Goal: Information Seeking & Learning: Learn about a topic

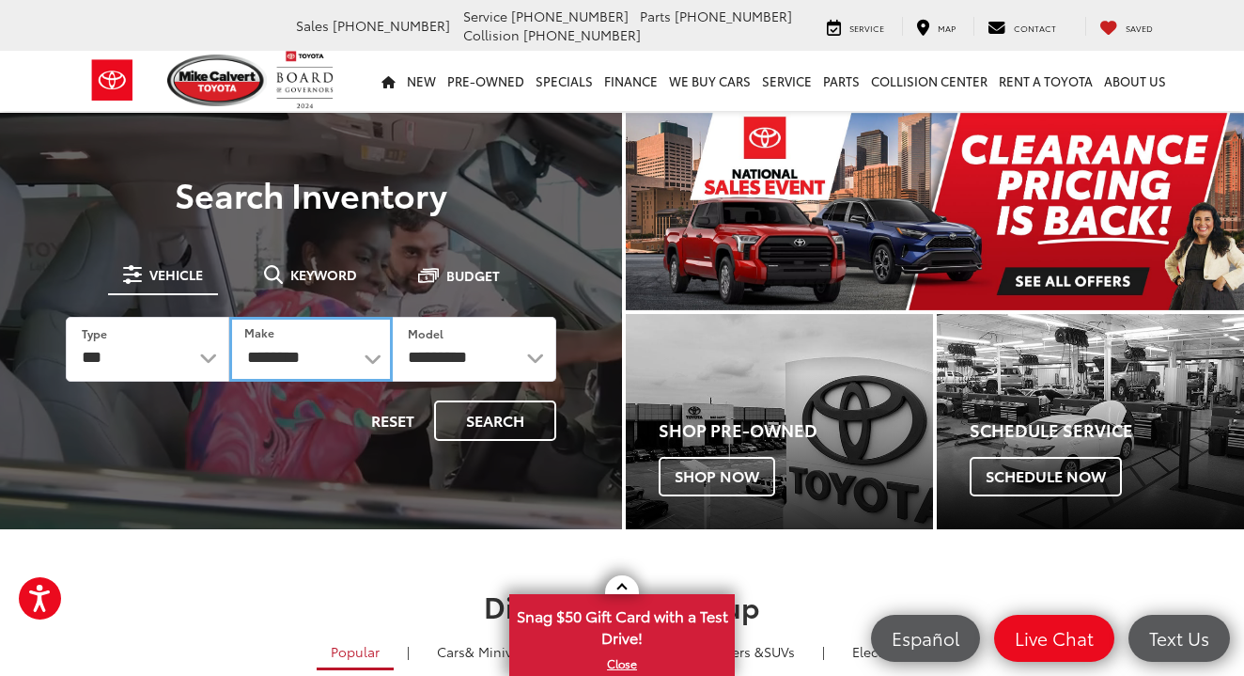
select select "******"
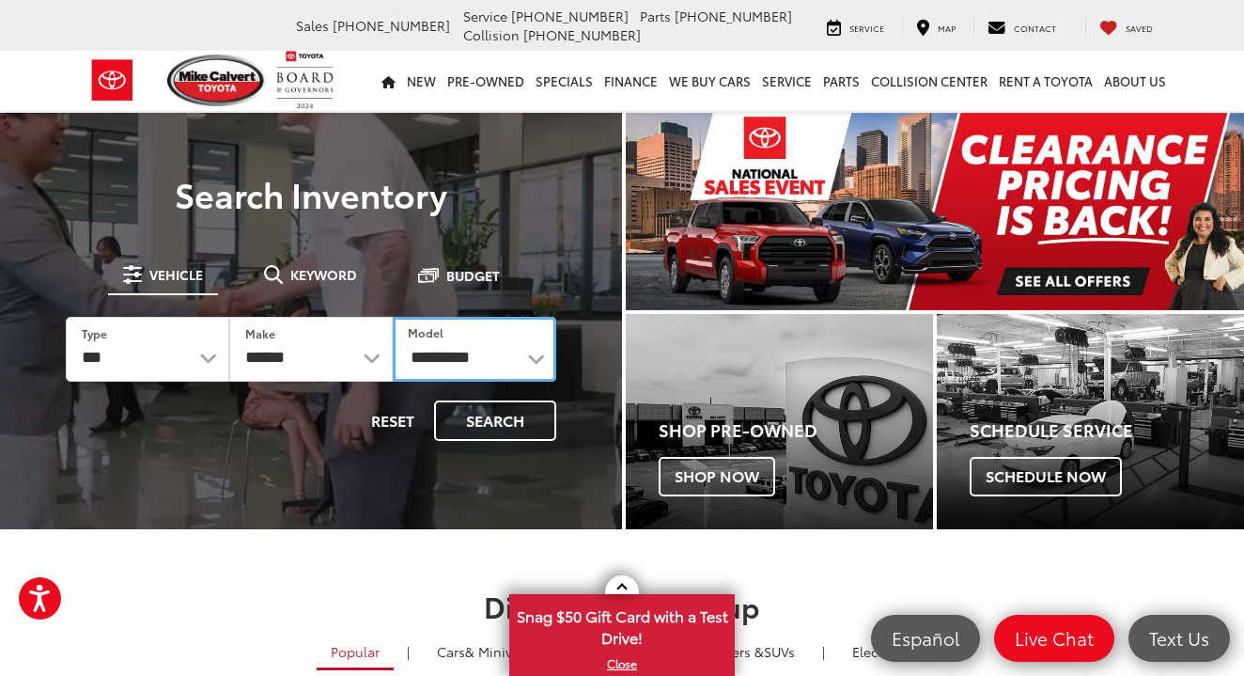
select select "*******"
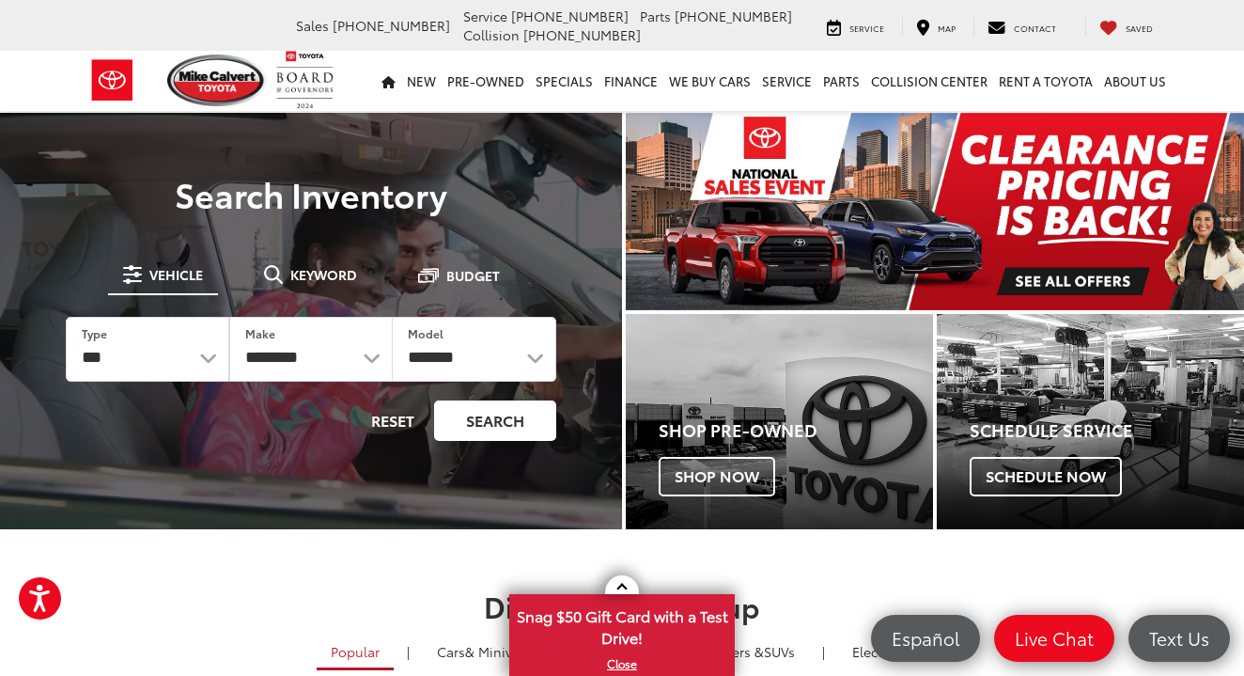
click at [496, 426] on button "Search" at bounding box center [495, 420] width 122 height 40
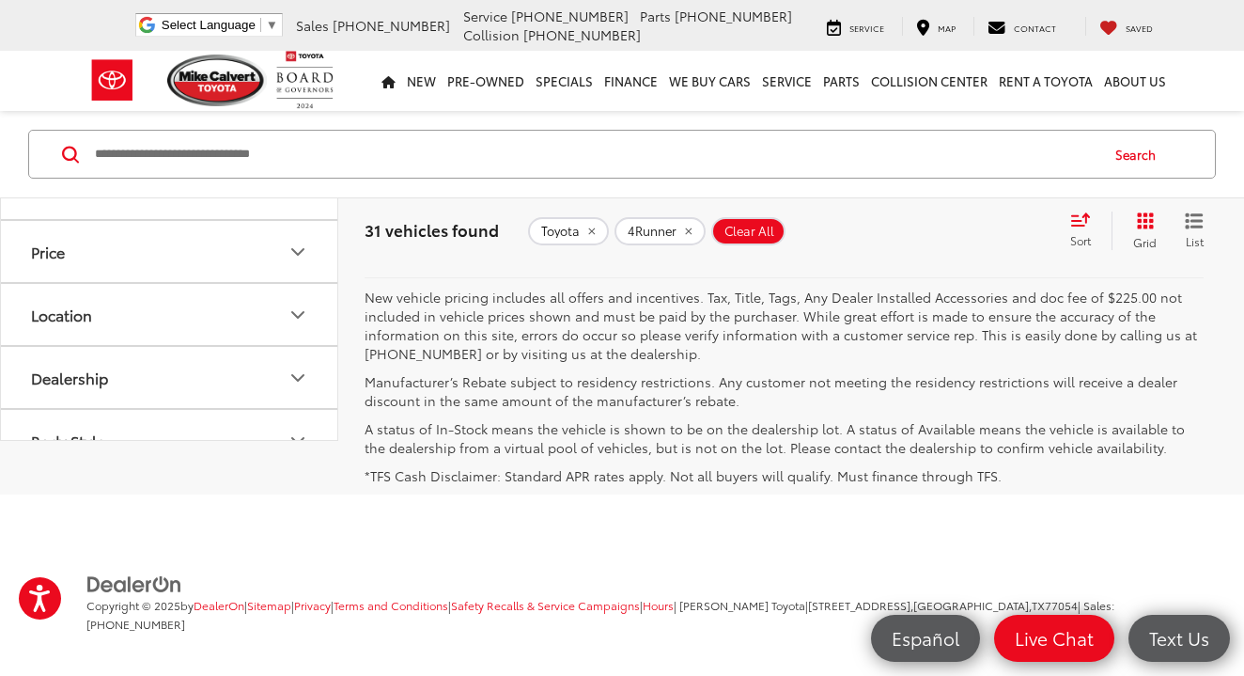
scroll to position [7964, 0]
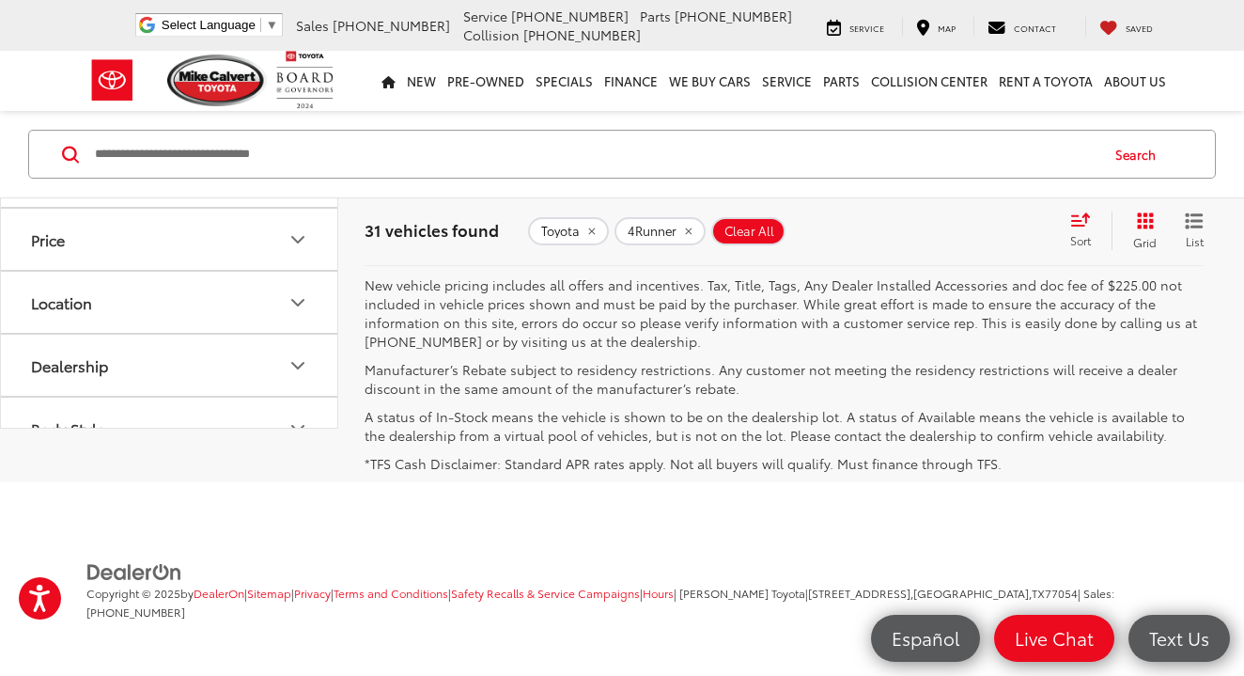
click at [924, 237] on link "2" at bounding box center [938, 220] width 29 height 34
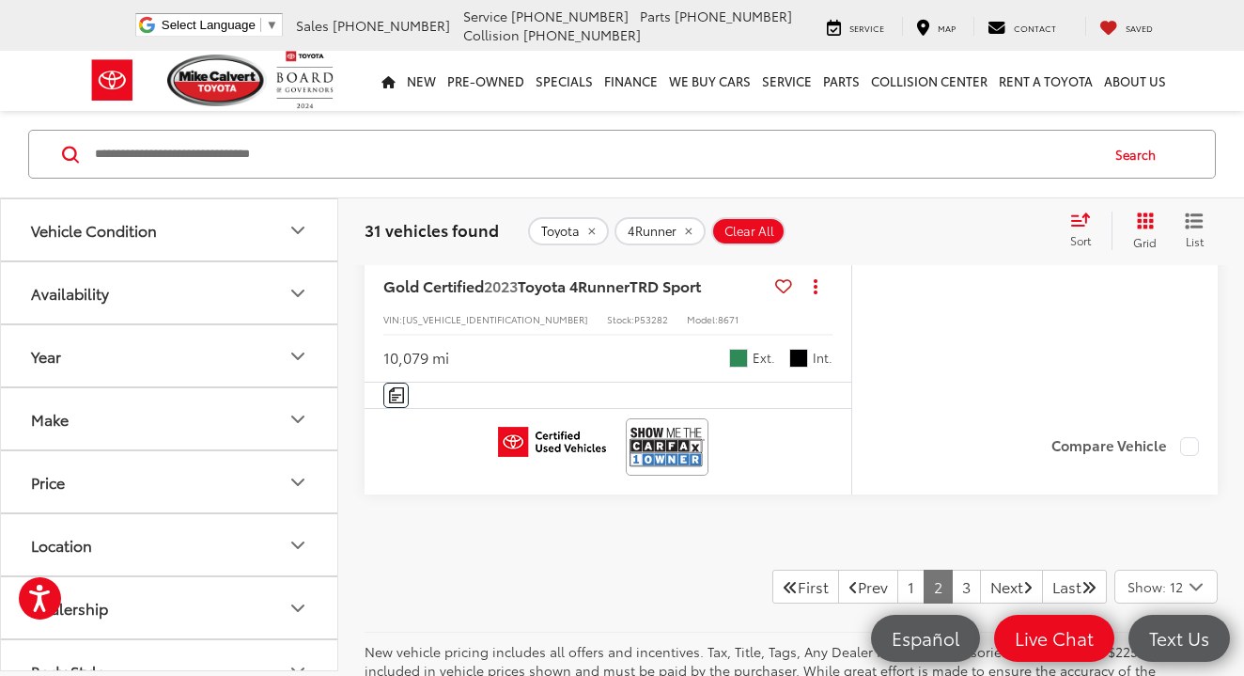
scroll to position [7643, 0]
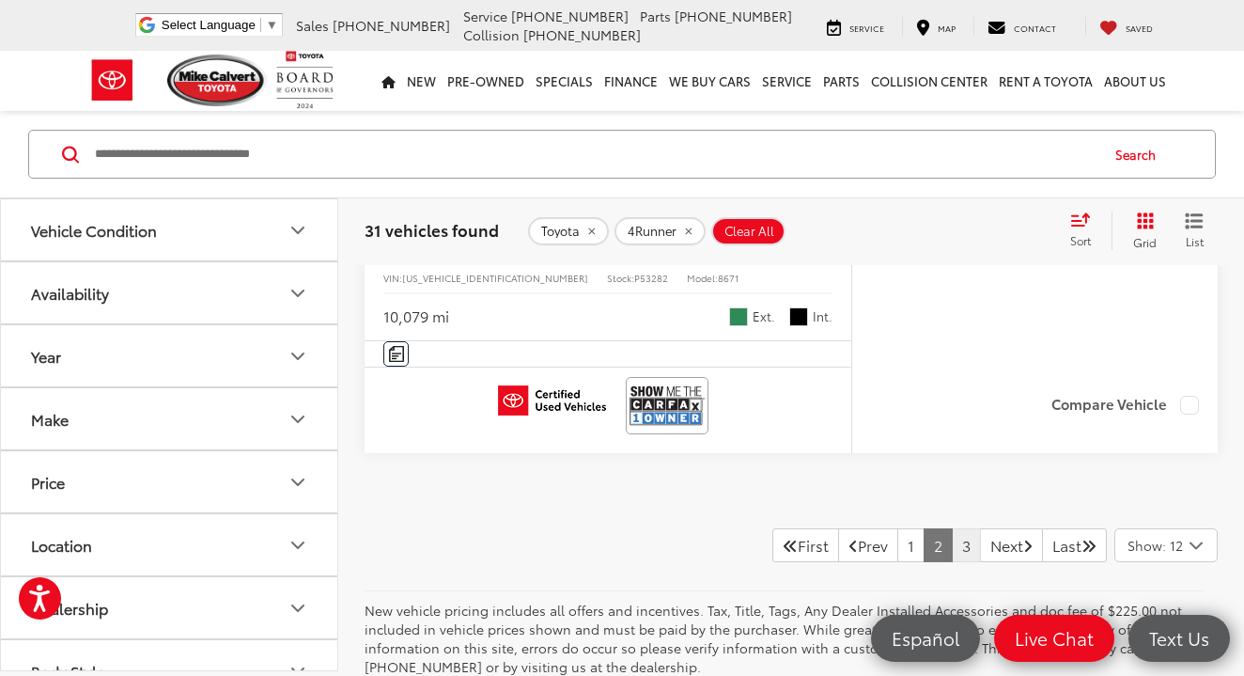
click at [952, 562] on link "3" at bounding box center [966, 545] width 29 height 34
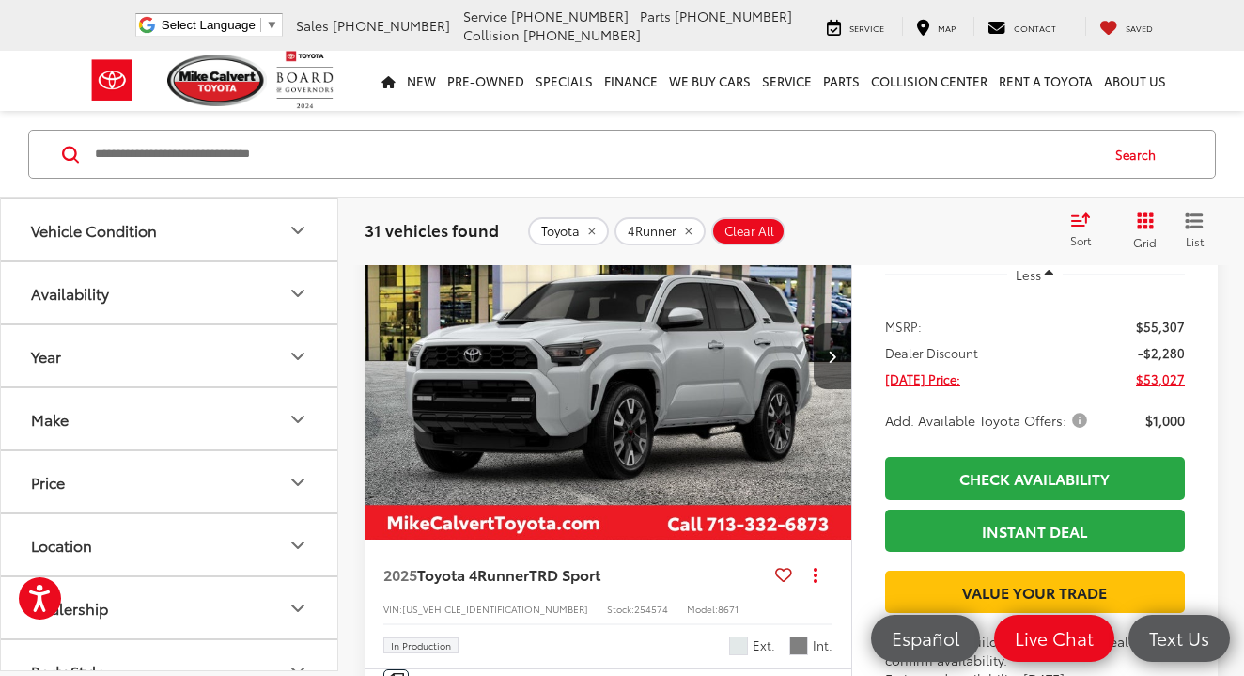
scroll to position [2983, 0]
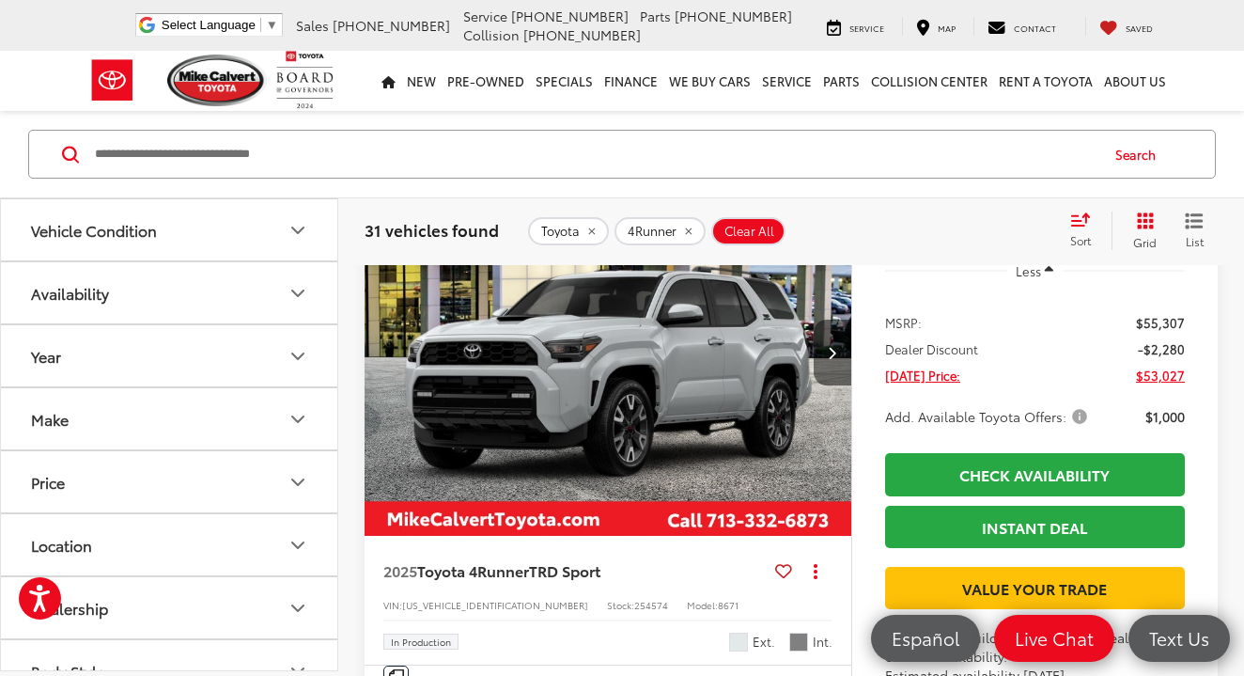
click at [836, 359] on icon "Next image" at bounding box center [832, 352] width 8 height 13
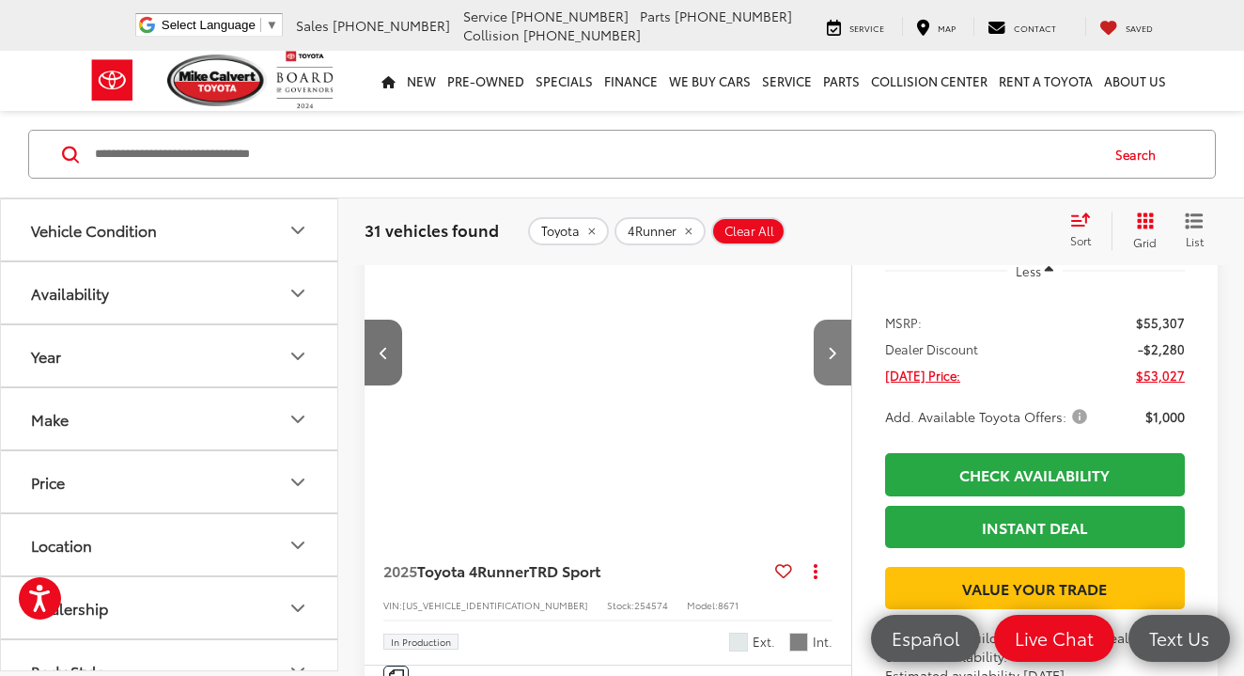
click at [836, 359] on icon "Next image" at bounding box center [832, 352] width 8 height 13
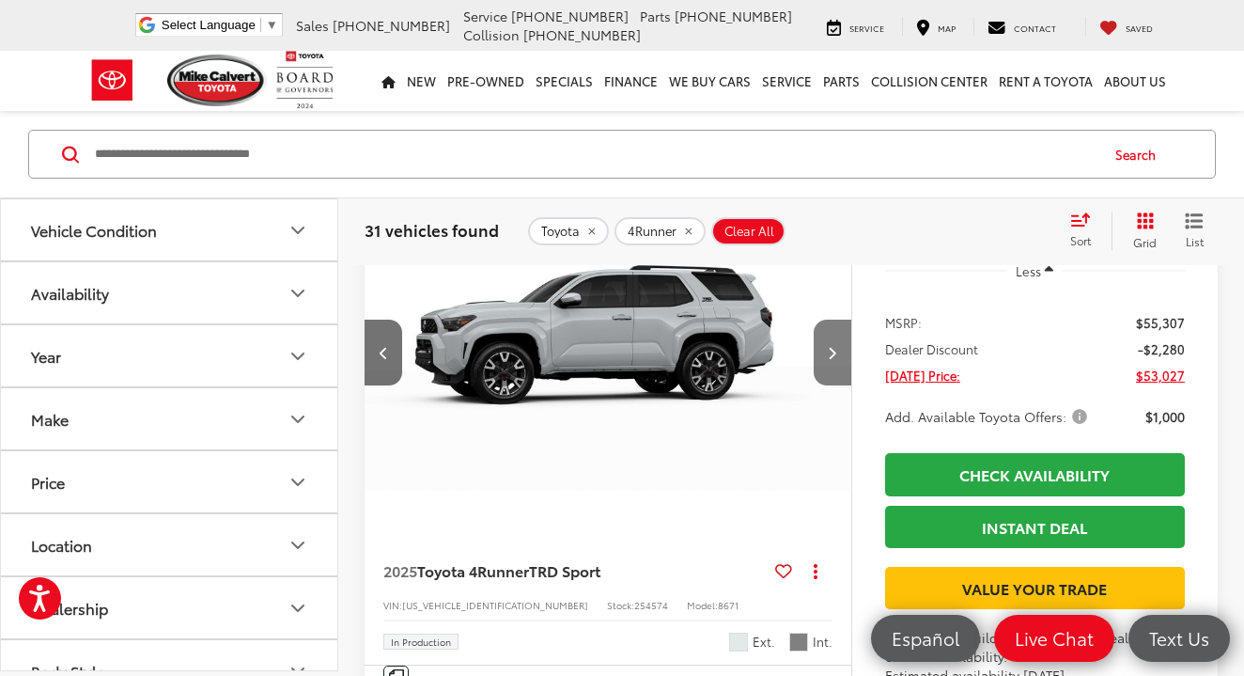
click at [836, 359] on icon "Next image" at bounding box center [832, 352] width 8 height 13
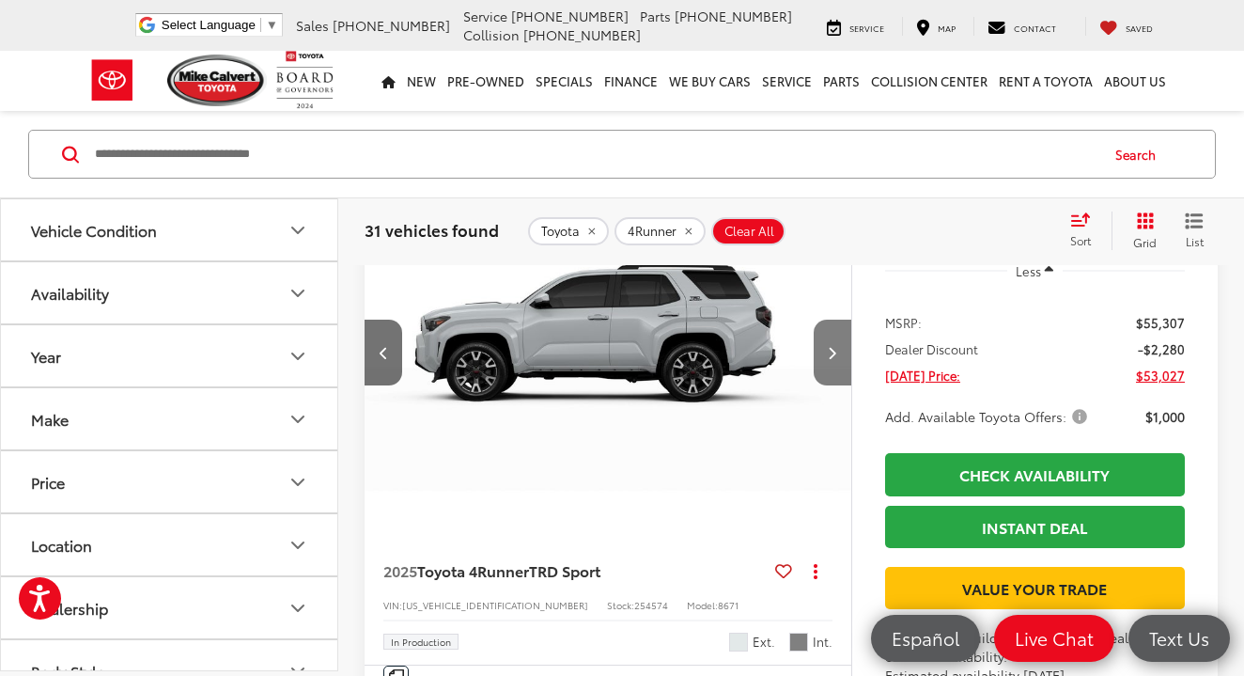
click at [836, 359] on icon "Next image" at bounding box center [832, 352] width 8 height 13
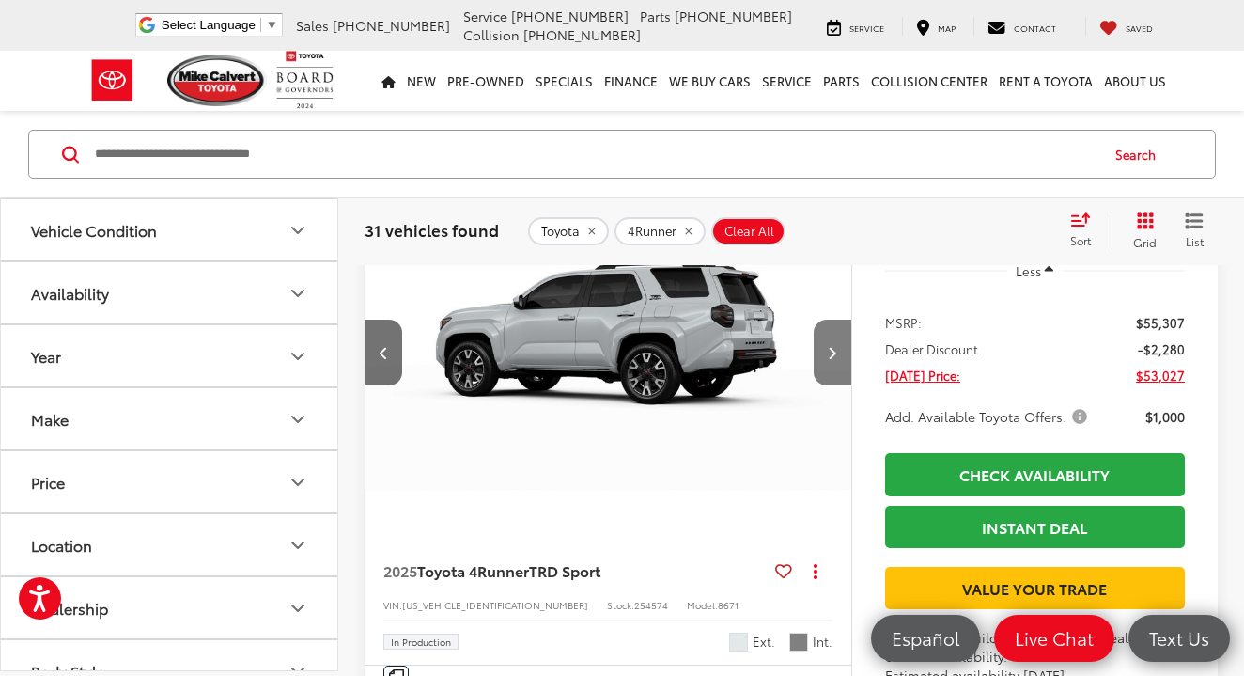
click at [836, 359] on icon "Next image" at bounding box center [832, 352] width 8 height 13
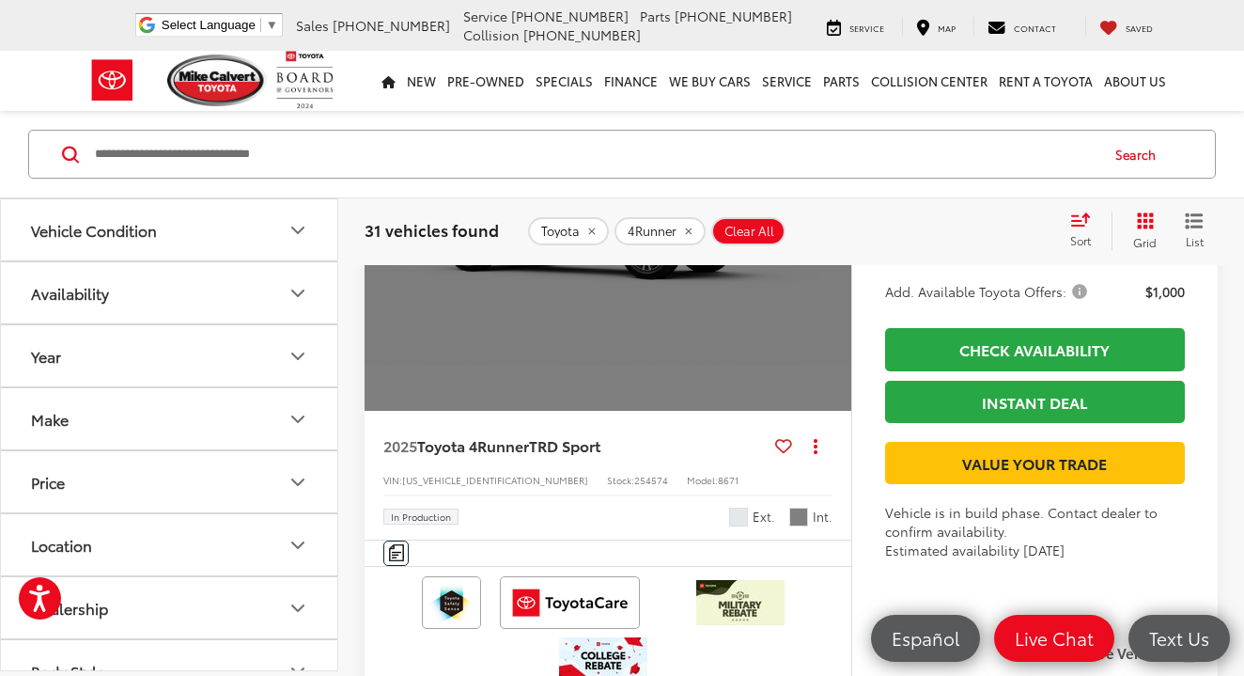
scroll to position [3091, 0]
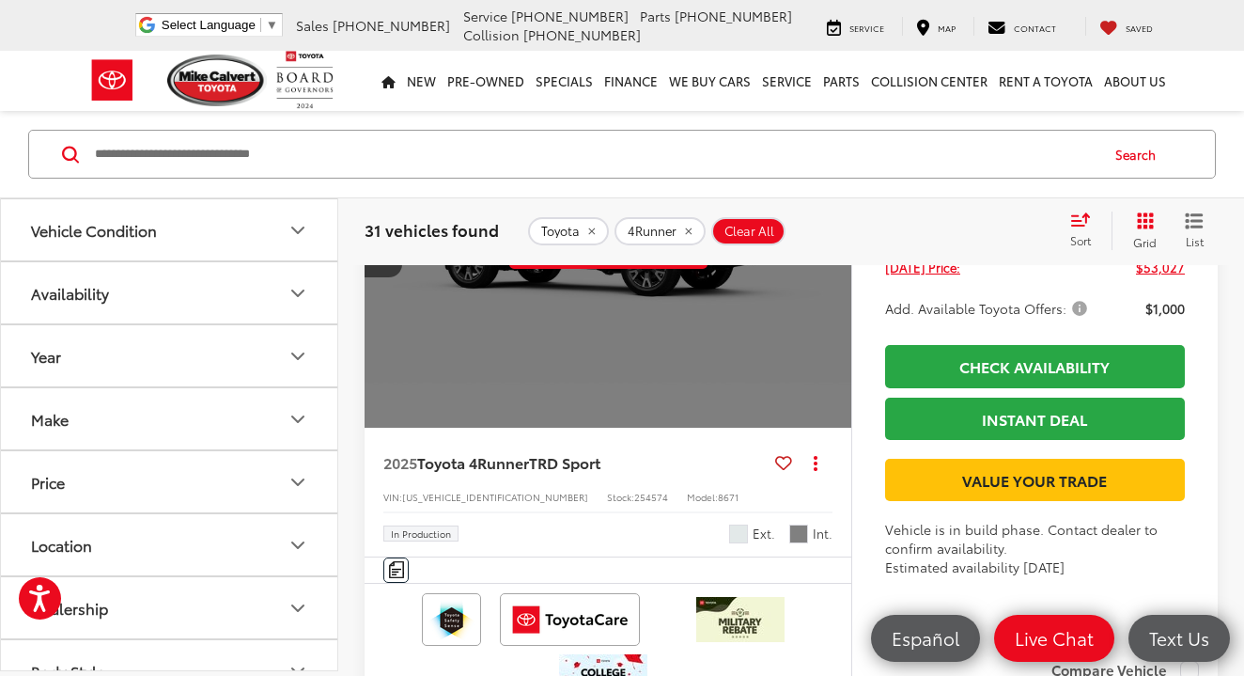
click at [529, 473] on span "Toyota 4Runner" at bounding box center [473, 462] width 112 height 22
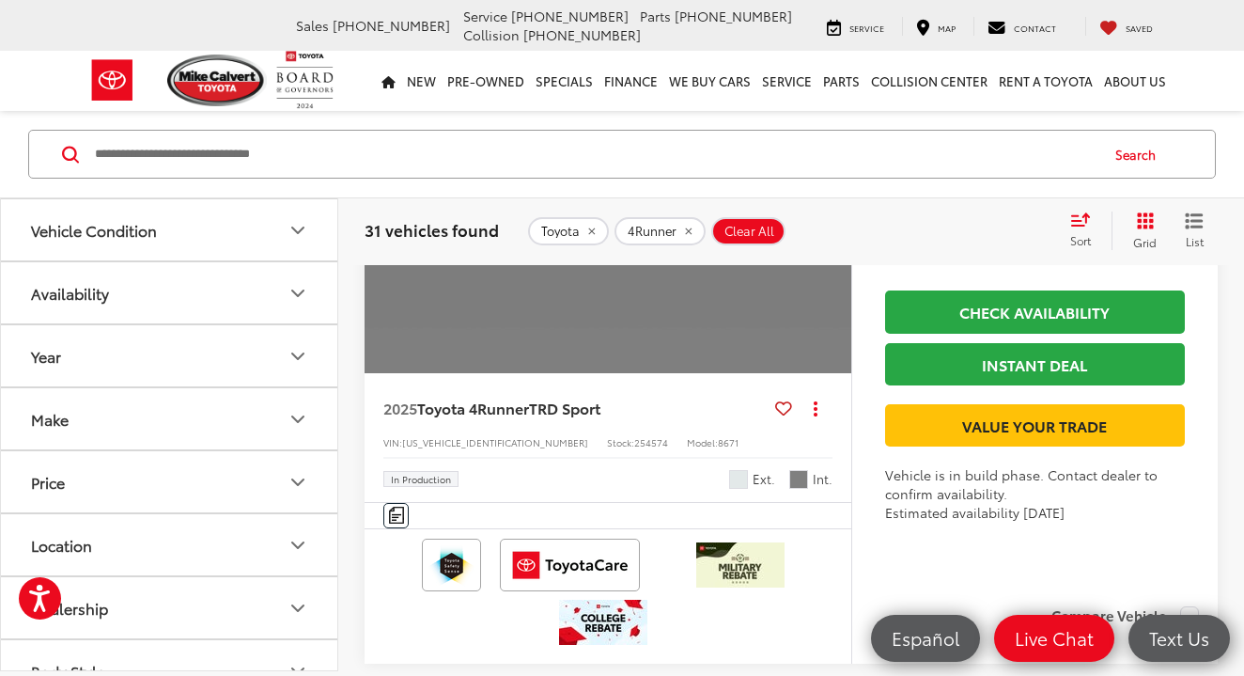
scroll to position [3137, 0]
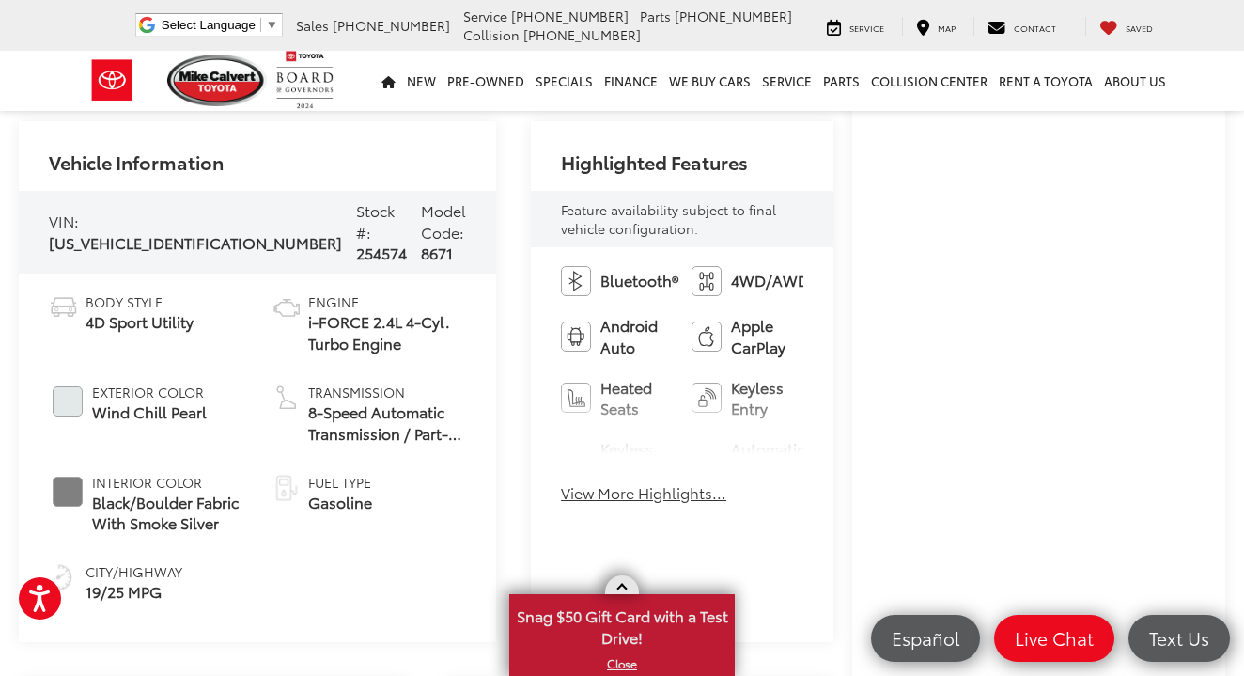
scroll to position [615, 0]
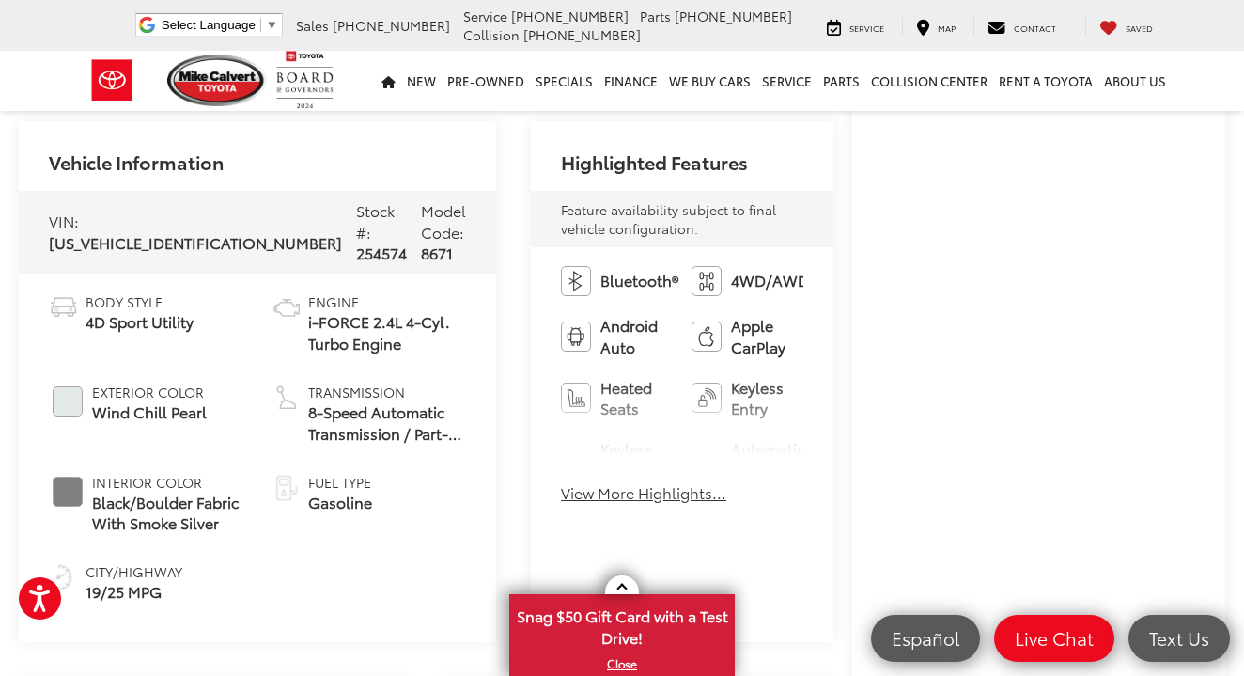
click at [561, 494] on button "View More Highlights..." at bounding box center [643, 493] width 165 height 22
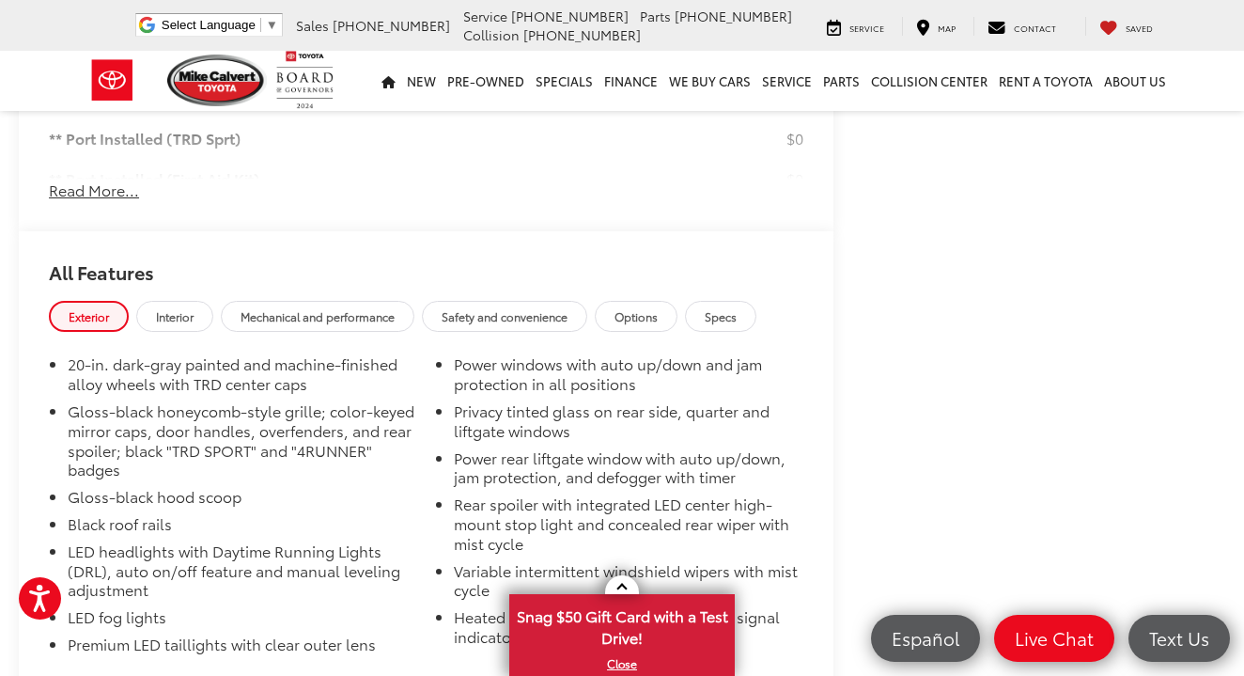
scroll to position [1962, 0]
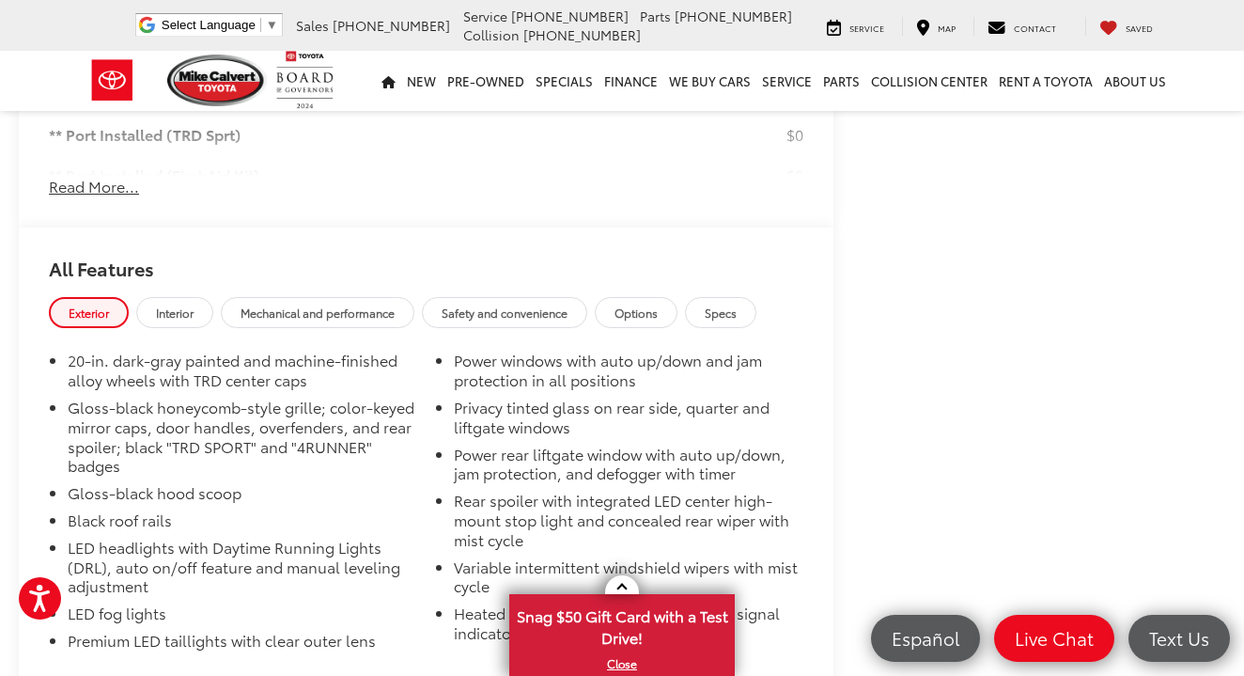
click at [179, 305] on span "Interior" at bounding box center [175, 313] width 38 height 16
